Goal: Information Seeking & Learning: Learn about a topic

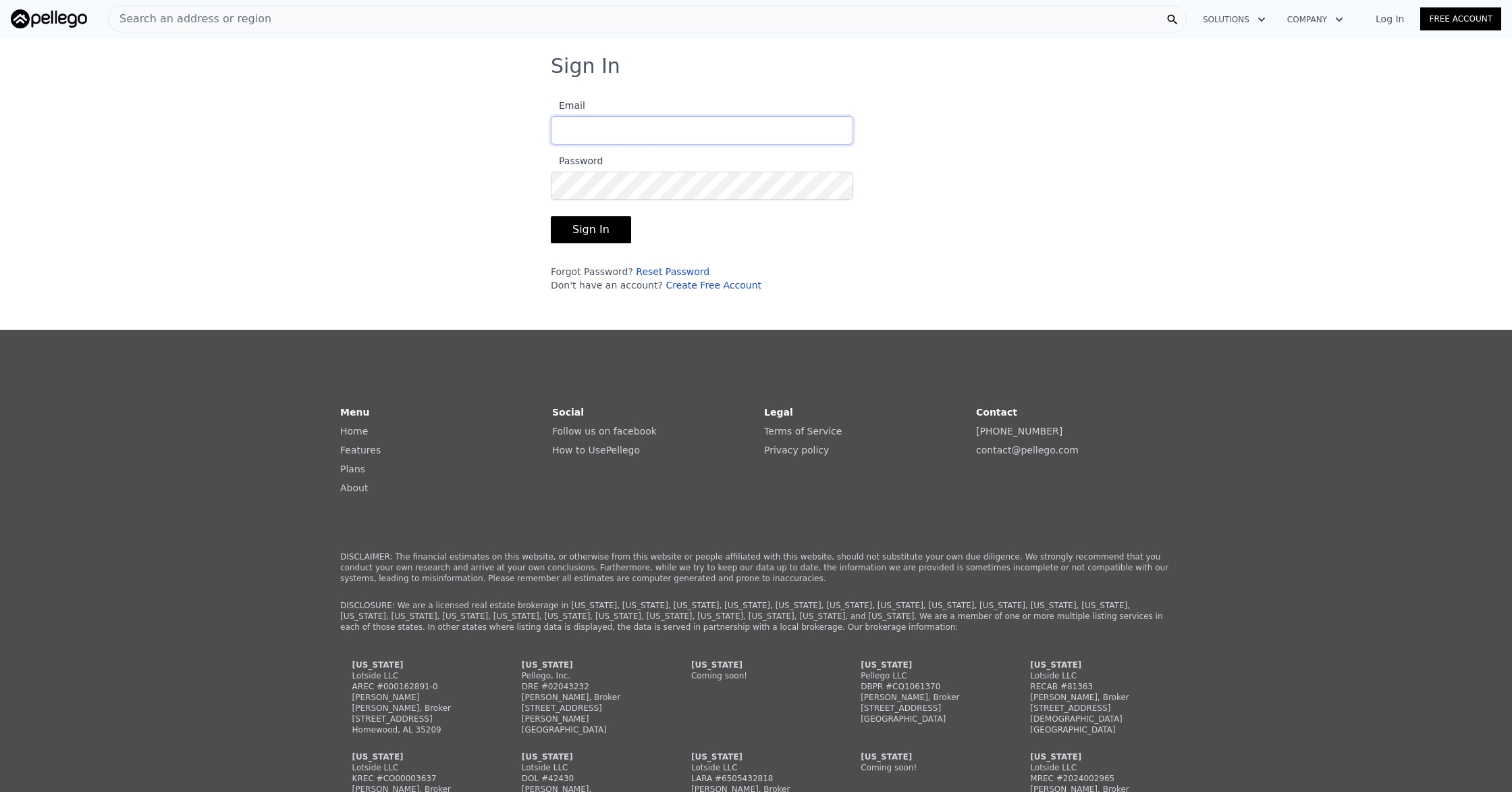
type input "[PERSON_NAME][EMAIL_ADDRESS][DOMAIN_NAME]"
click at [601, 230] on button "Sign In" at bounding box center [591, 230] width 80 height 27
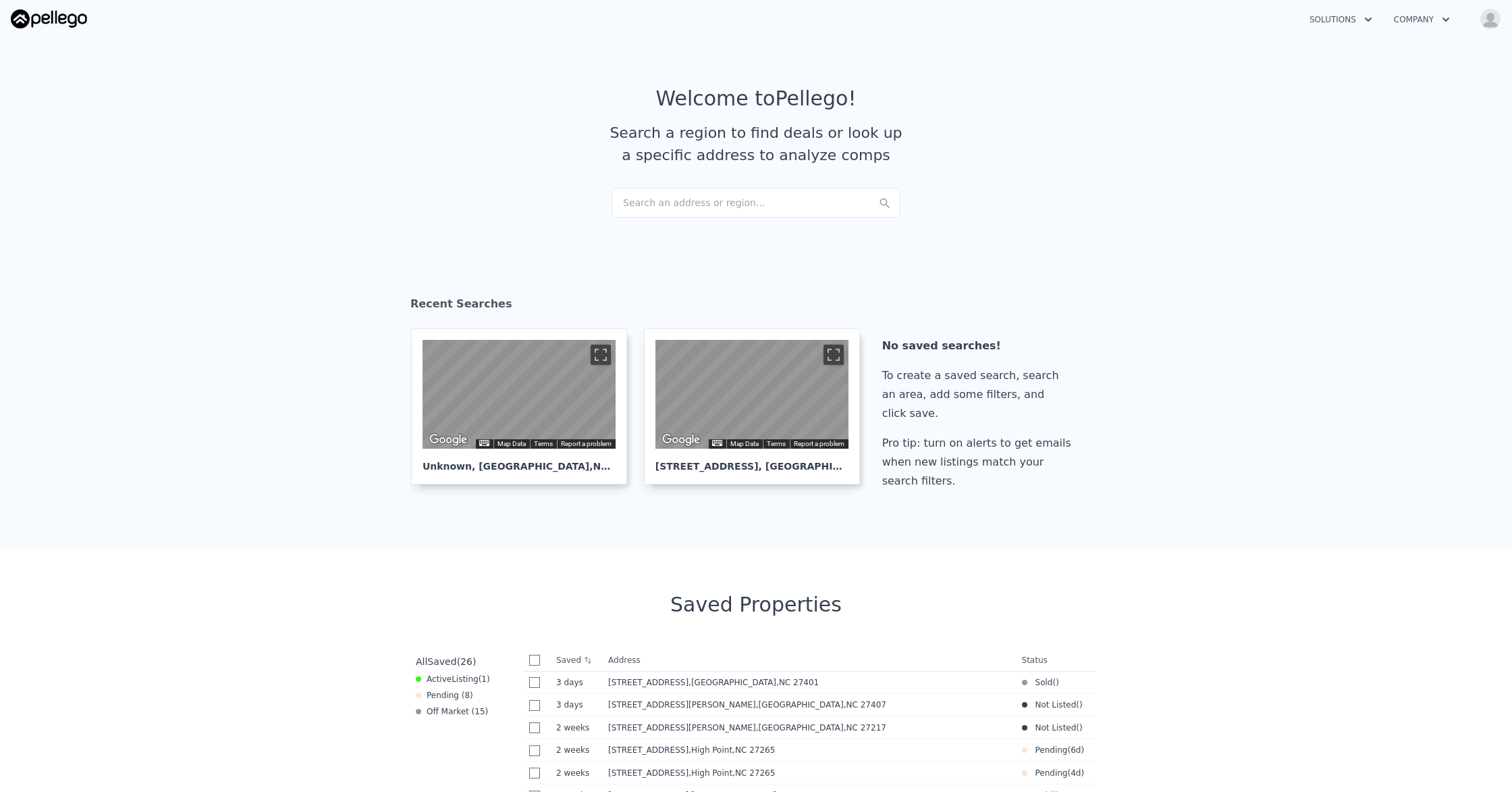
click at [667, 201] on div "Search an address or region..." at bounding box center [756, 202] width 289 height 30
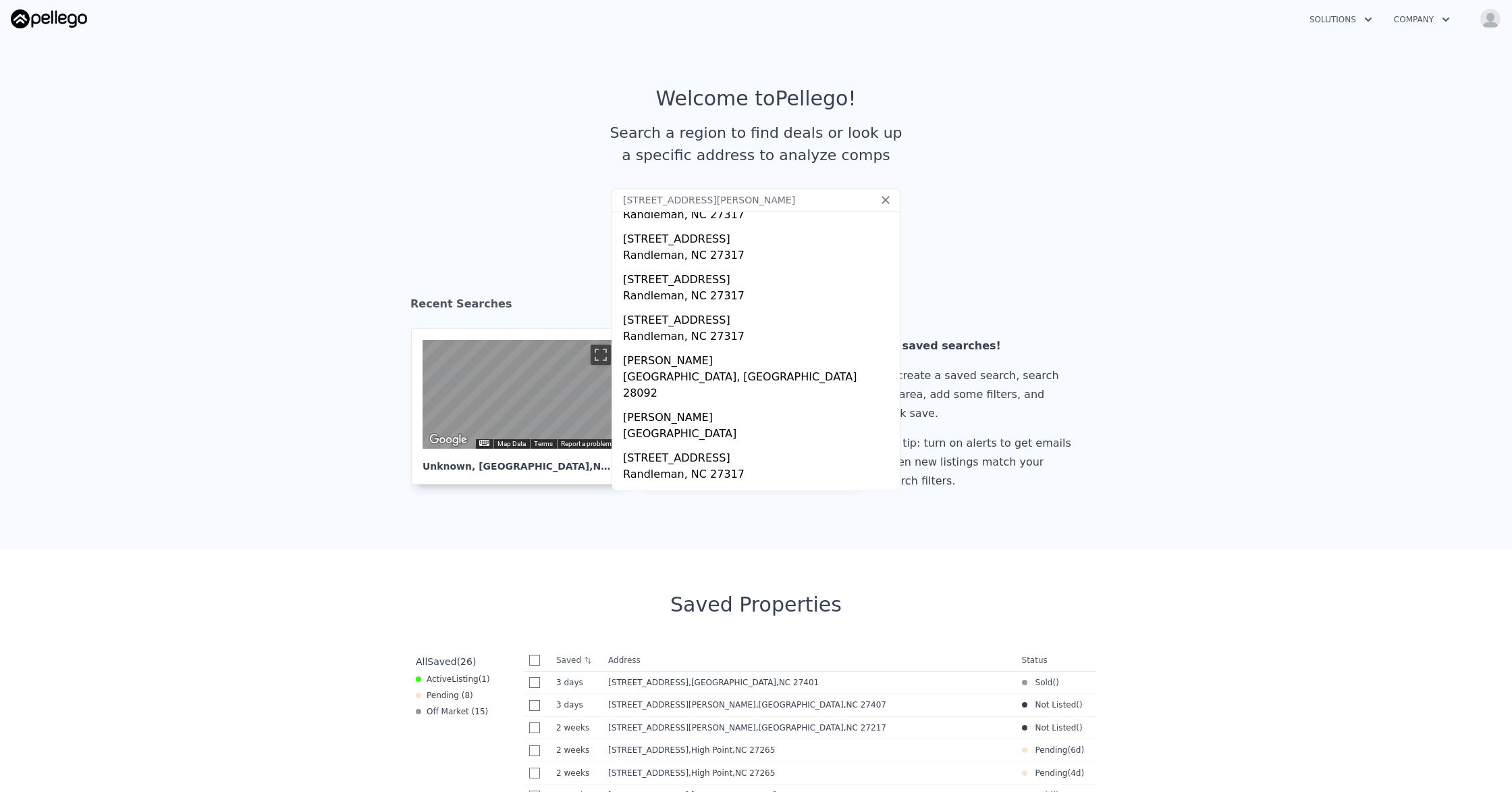
scroll to position [75, 0]
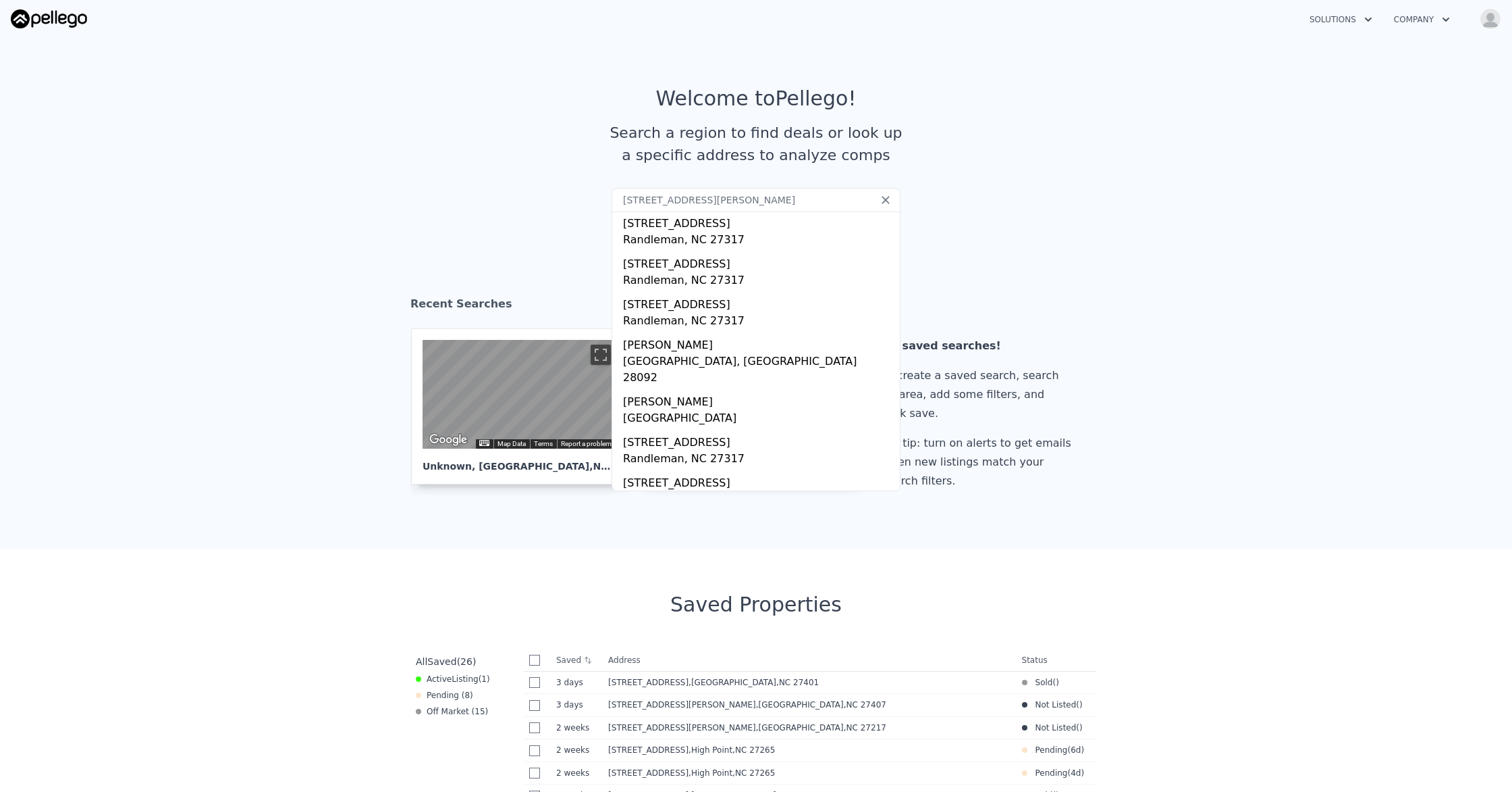
drag, startPoint x: 752, startPoint y: 203, endPoint x: 424, endPoint y: 184, distance: 328.5
click at [425, 184] on article "Welcome to Pellego ! Search a region to find deals or look up a specific addres…" at bounding box center [756, 137] width 864 height 101
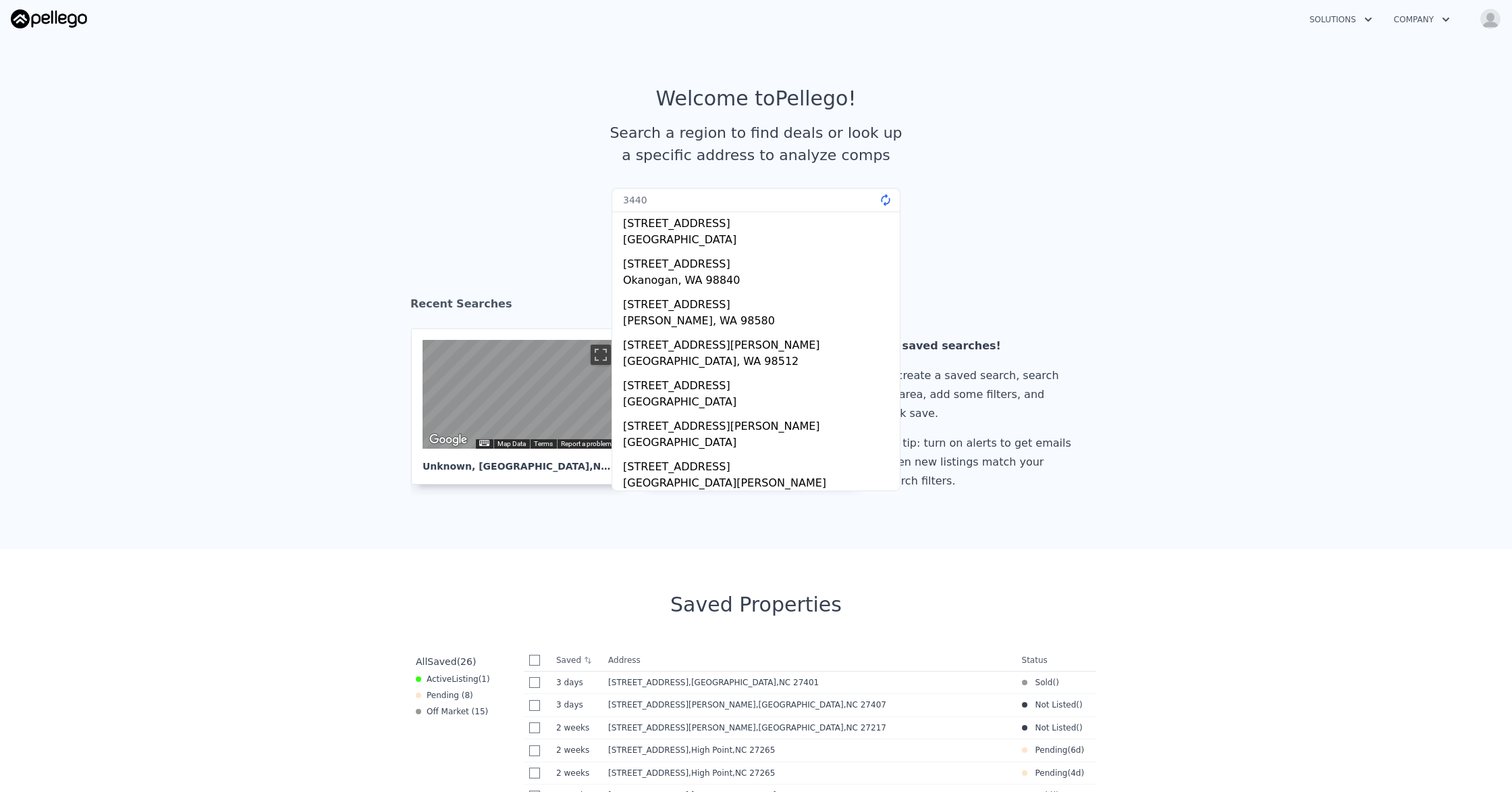
scroll to position [0, 0]
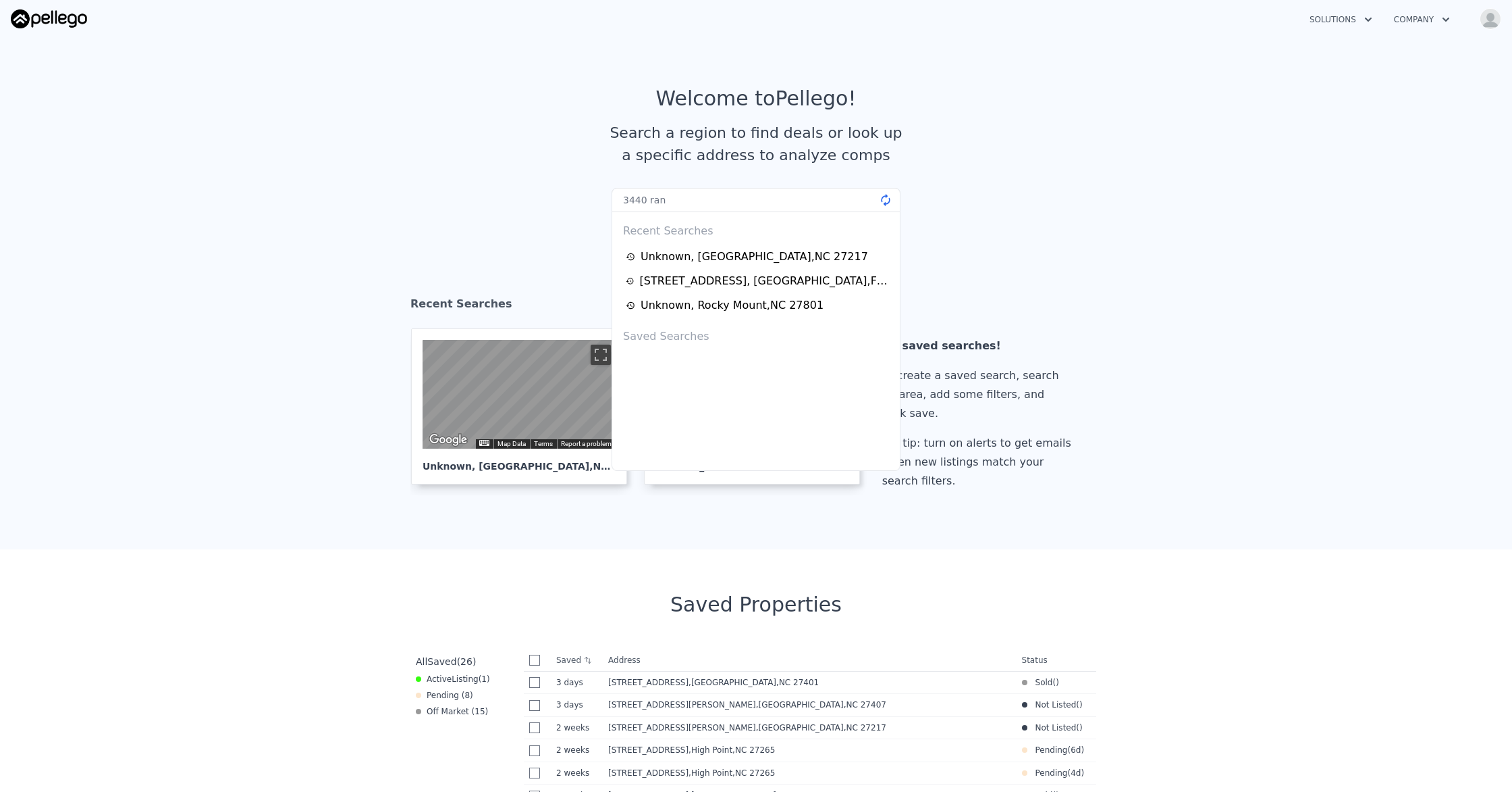
type input "3440 rand"
